Goal: Navigation & Orientation: Go to known website

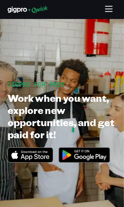
click at [30, 154] on icon "Download on the App Store" at bounding box center [30, 155] width 45 height 14
